Goal: Information Seeking & Learning: Learn about a topic

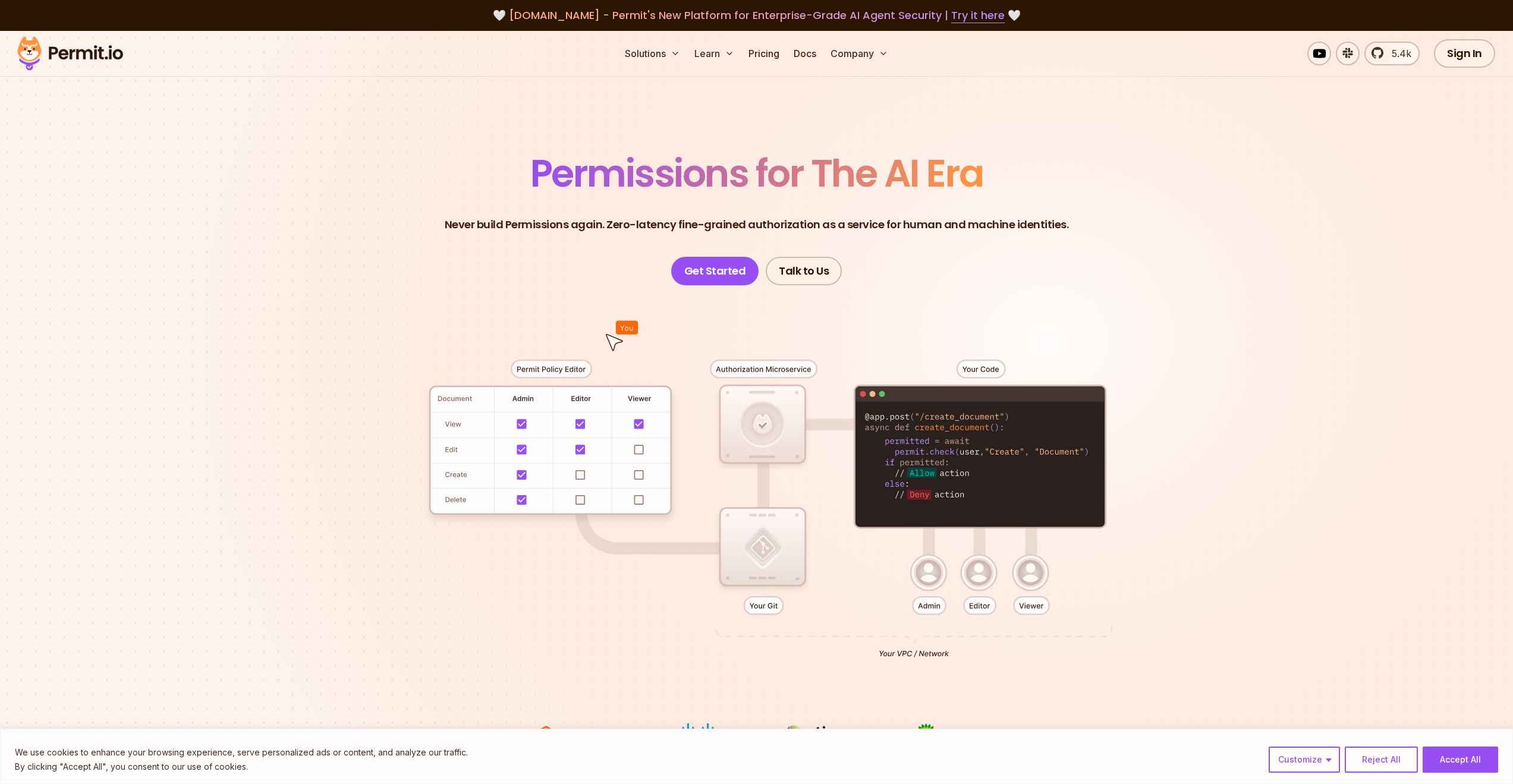
click at [767, 49] on link "Pricing" at bounding box center [764, 53] width 40 height 24
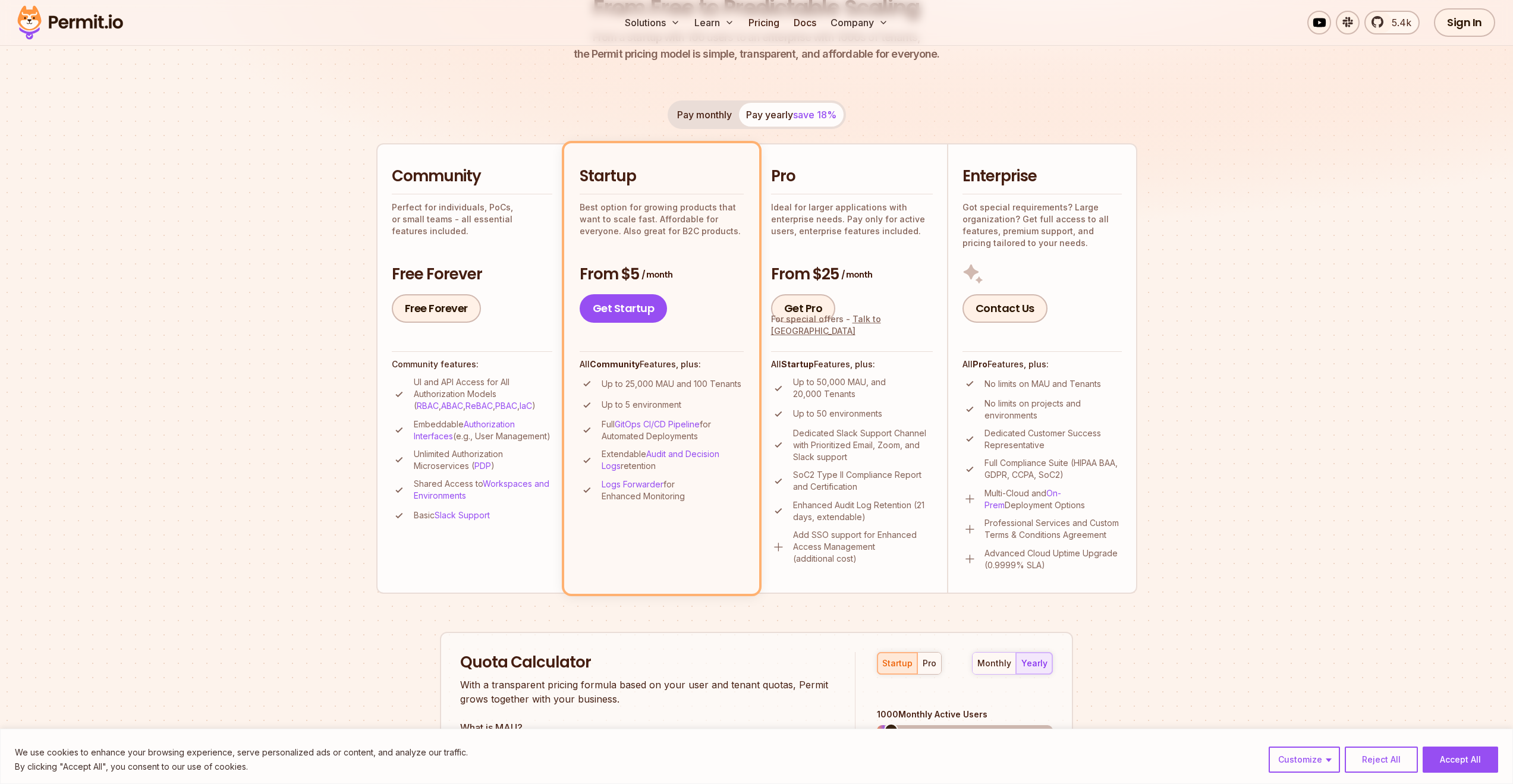
scroll to position [178, 0]
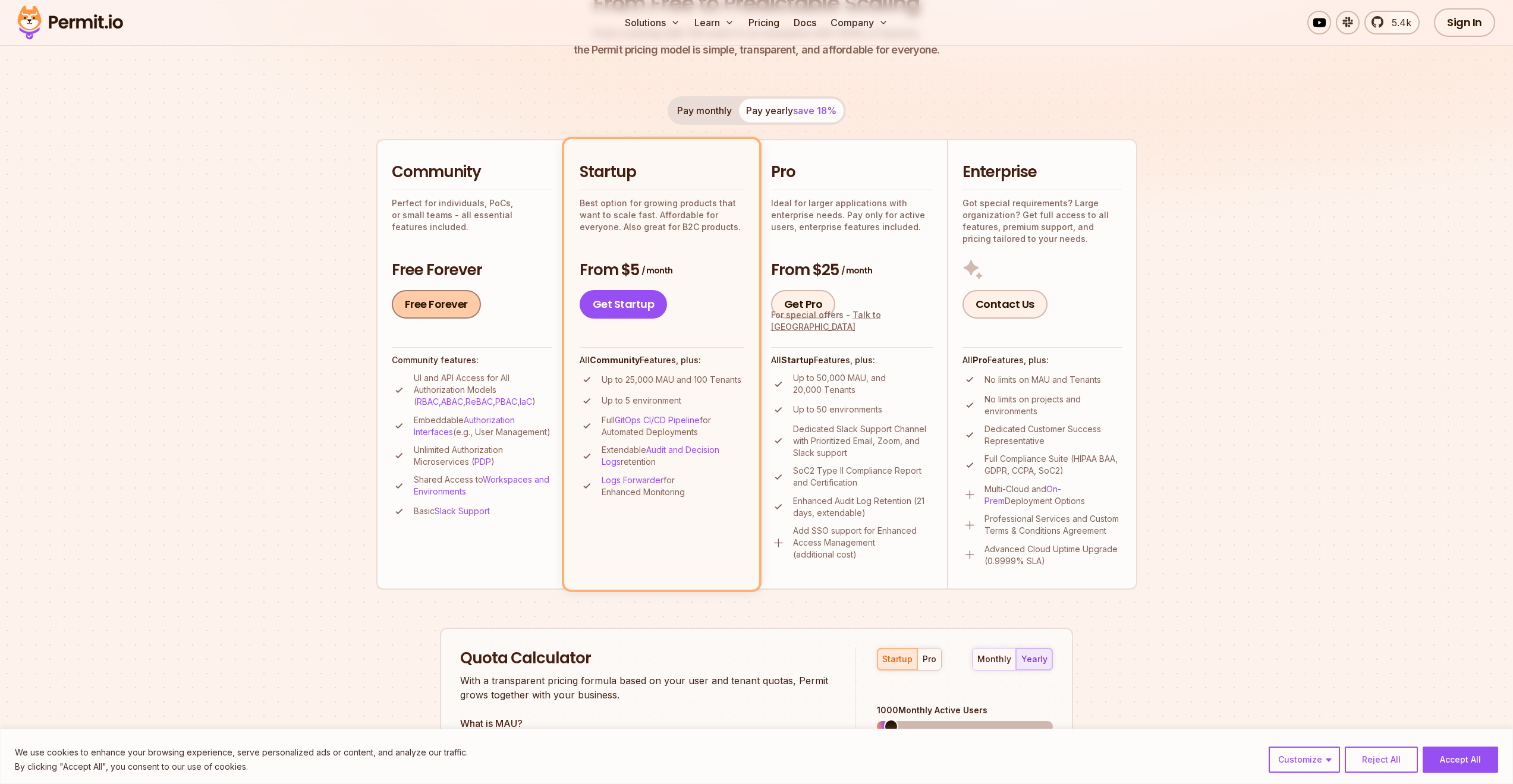
click at [435, 298] on link "Free Forever" at bounding box center [437, 304] width 89 height 29
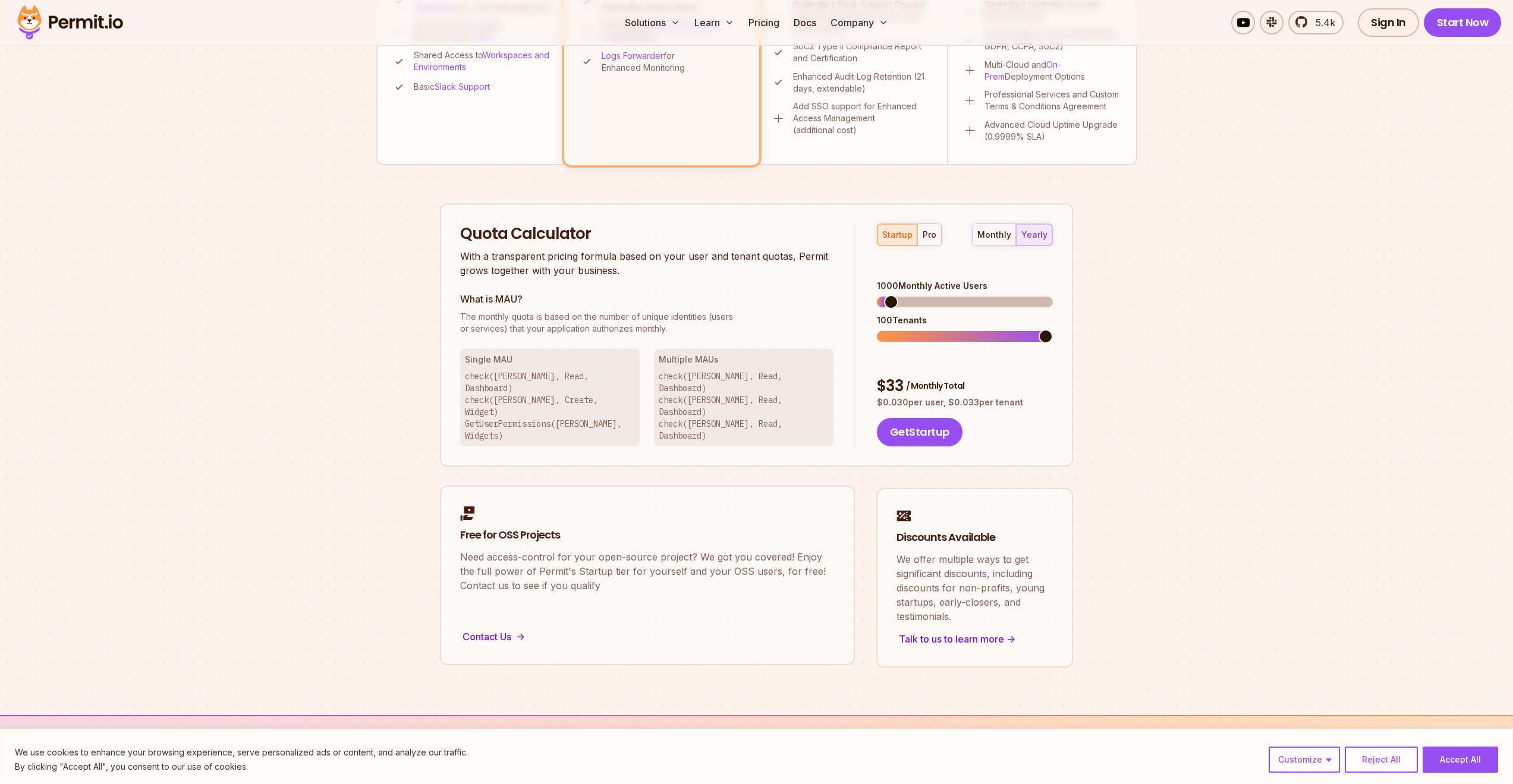
scroll to position [0, 0]
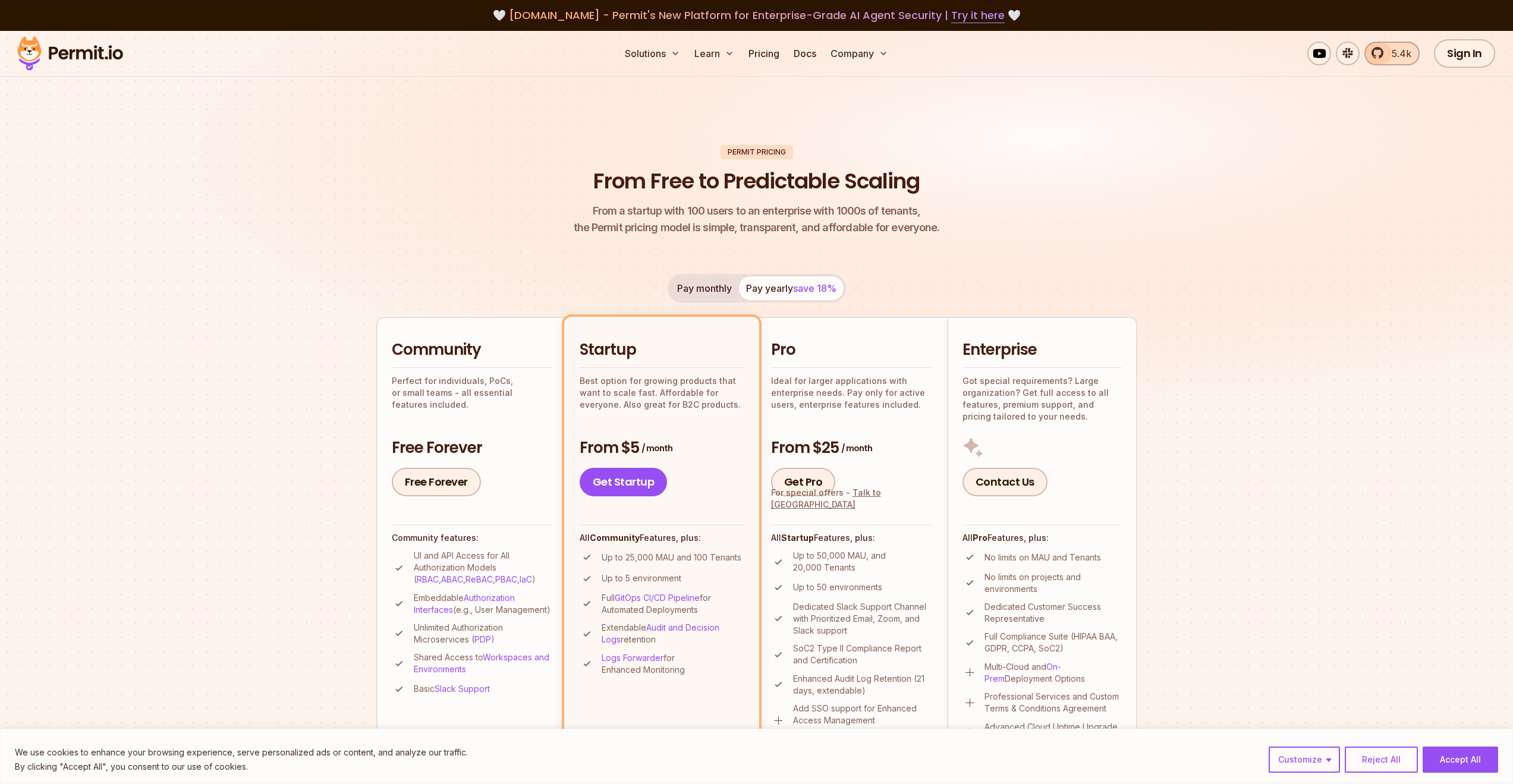
click at [1392, 48] on span "5.4k" at bounding box center [1398, 53] width 27 height 14
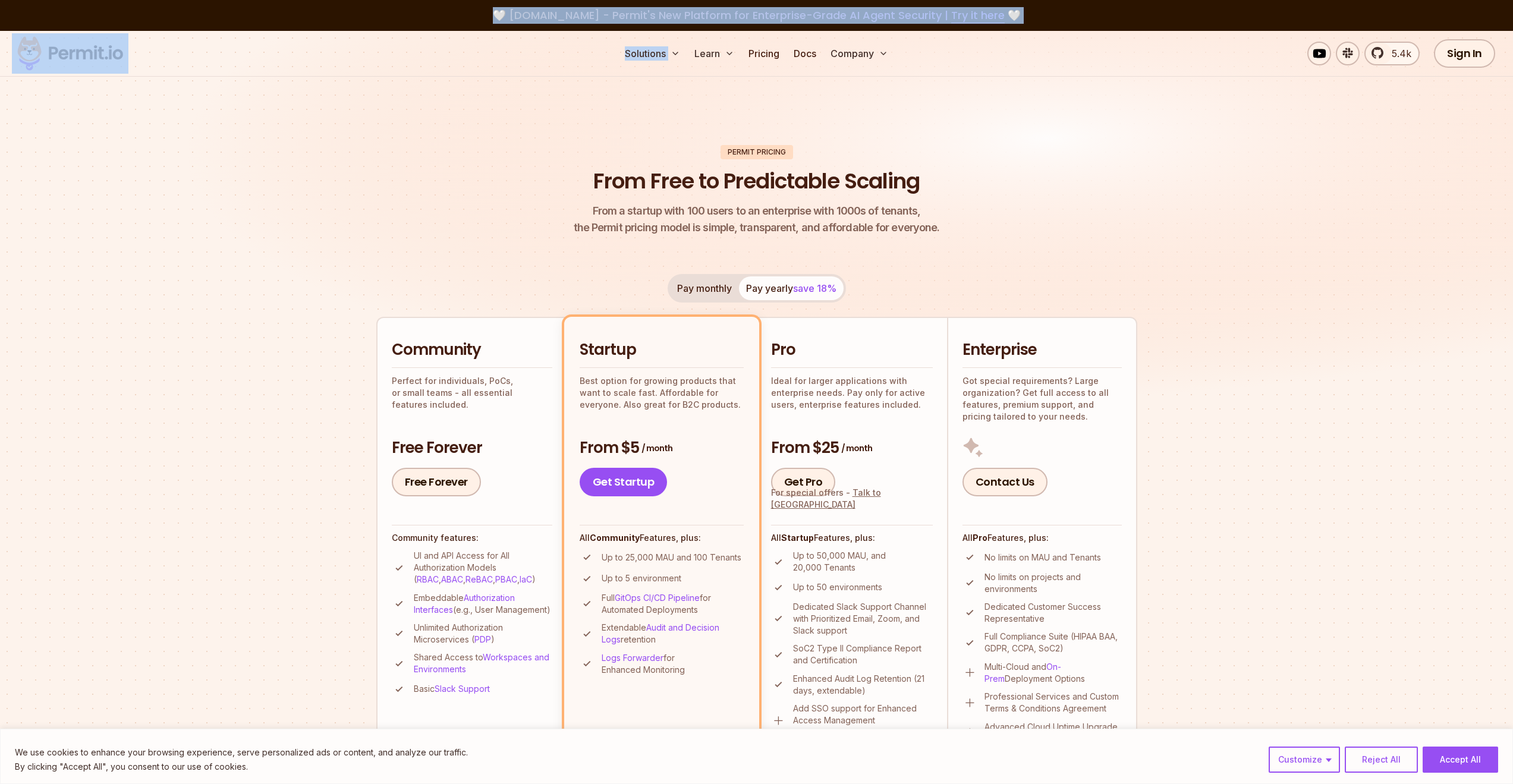
drag, startPoint x: 379, startPoint y: 17, endPoint x: 605, endPoint y: 65, distance: 231.0
click at [605, 65] on nav "Solutions Learn Pricing Docs Company" at bounding box center [756, 53] width 497 height 24
